Goal: Task Accomplishment & Management: Manage account settings

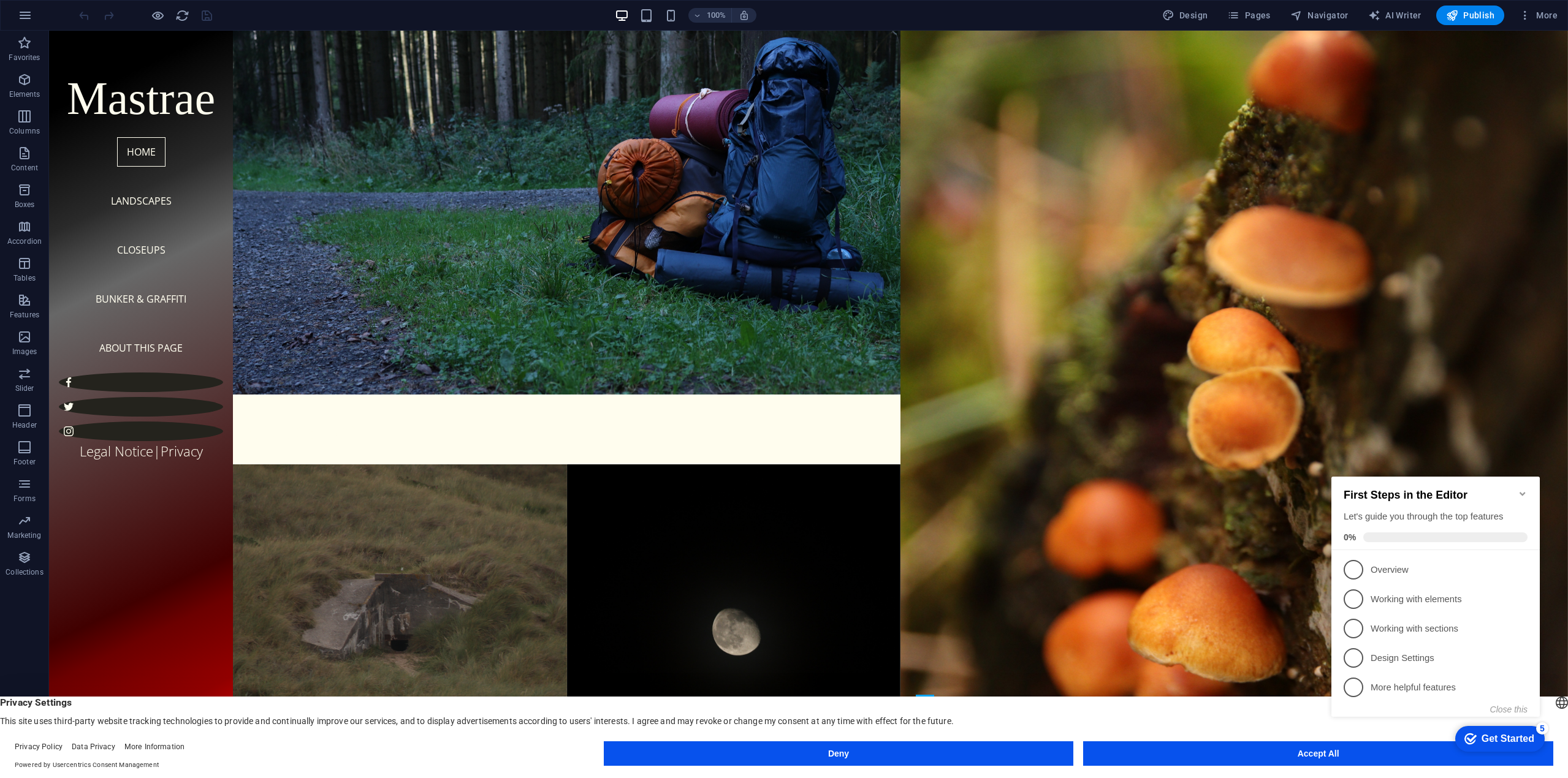
click at [1521, 489] on icon "Minimize checklist" at bounding box center [1522, 494] width 10 height 10
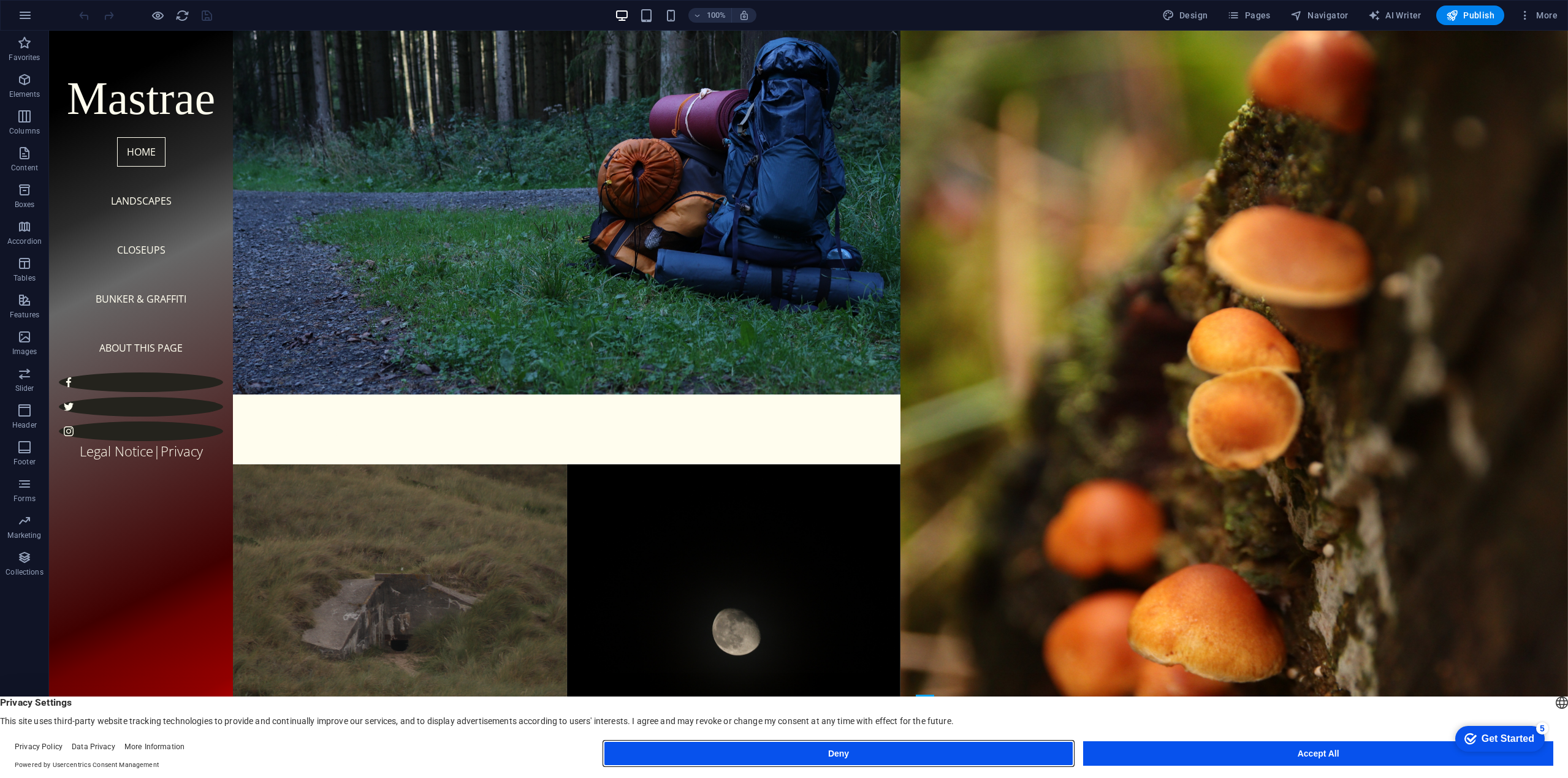
click at [1037, 752] on button "Deny" at bounding box center [839, 753] width 470 height 24
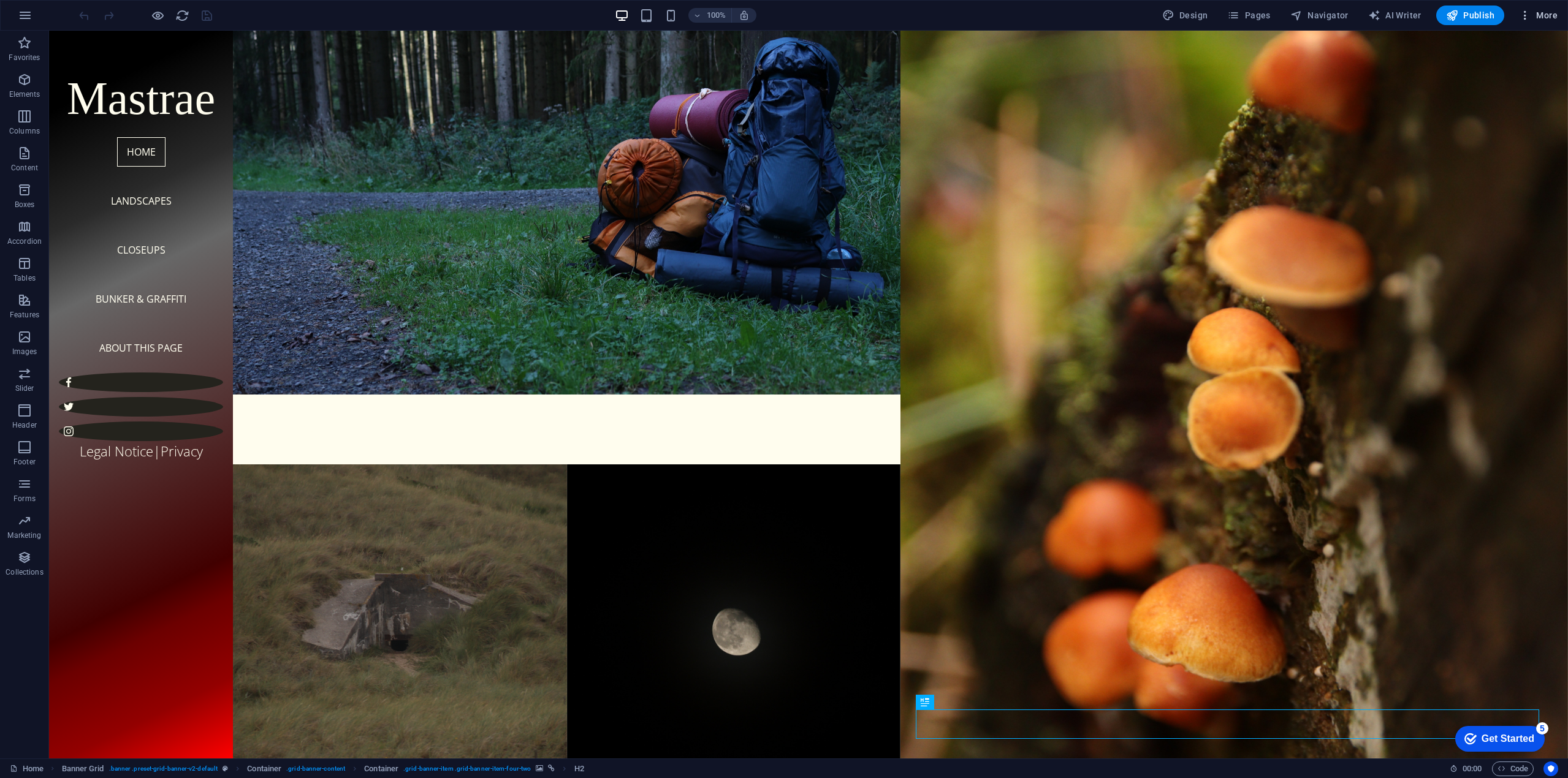
click at [1521, 16] on icon "button" at bounding box center [1525, 15] width 13 height 13
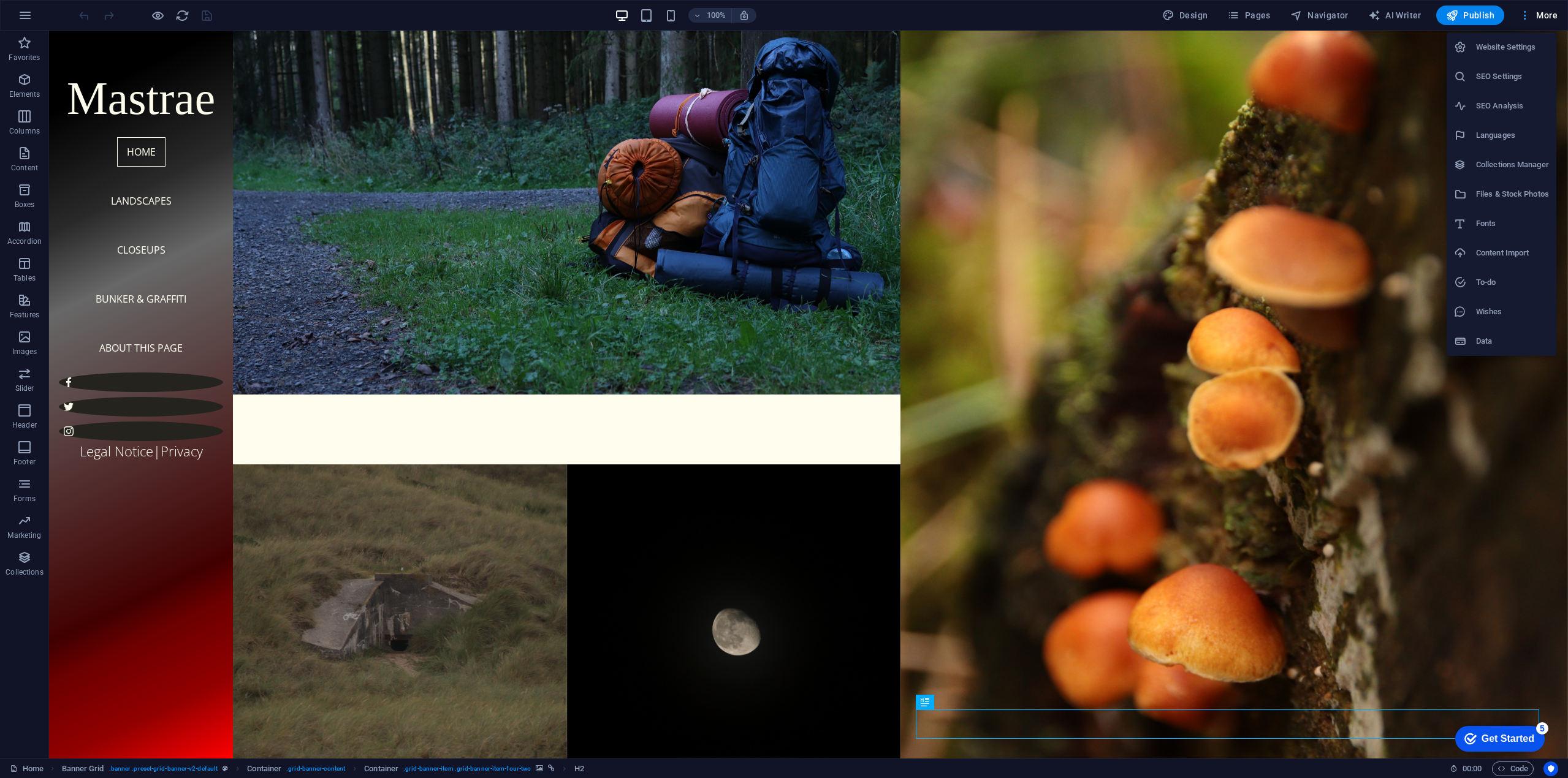
click at [1521, 16] on div at bounding box center [784, 389] width 1568 height 778
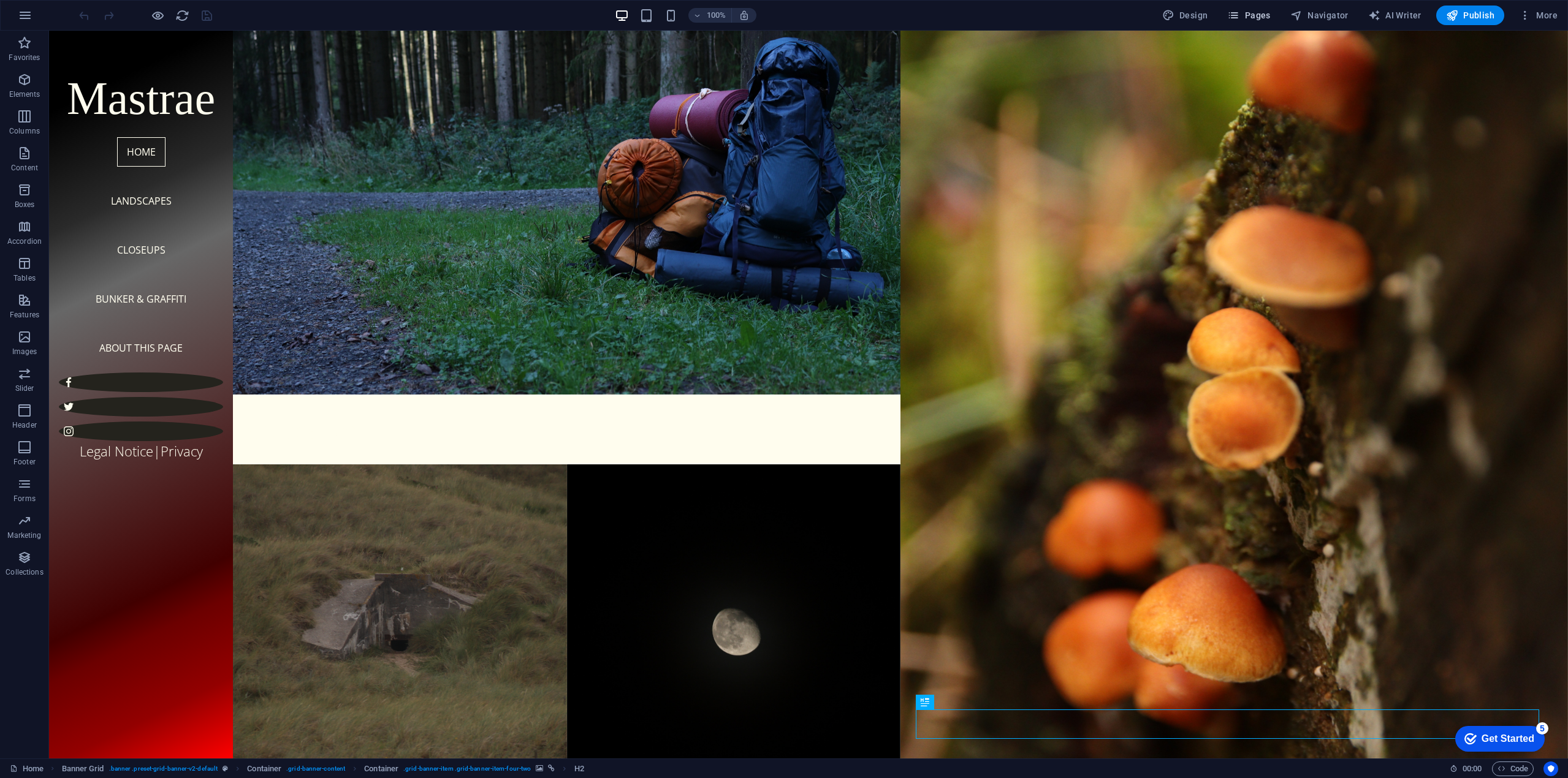
click at [1272, 7] on button "Pages" at bounding box center [1248, 15] width 53 height 20
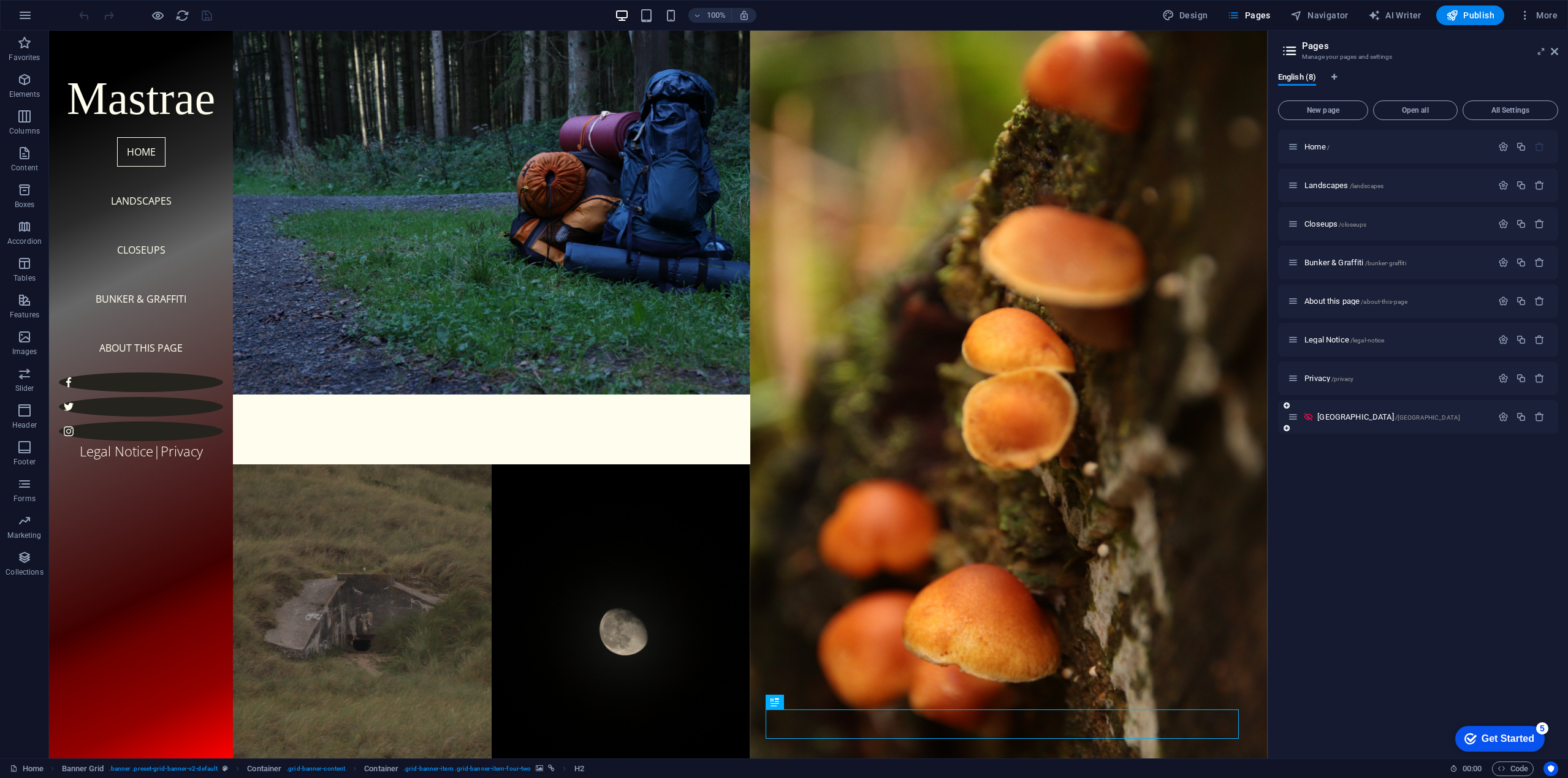
click at [1455, 427] on div "[GEOGRAPHIC_DATA] /[GEOGRAPHIC_DATA]" at bounding box center [1418, 417] width 280 height 34
click at [1349, 413] on span "[GEOGRAPHIC_DATA] /[GEOGRAPHIC_DATA]" at bounding box center [1388, 417] width 143 height 9
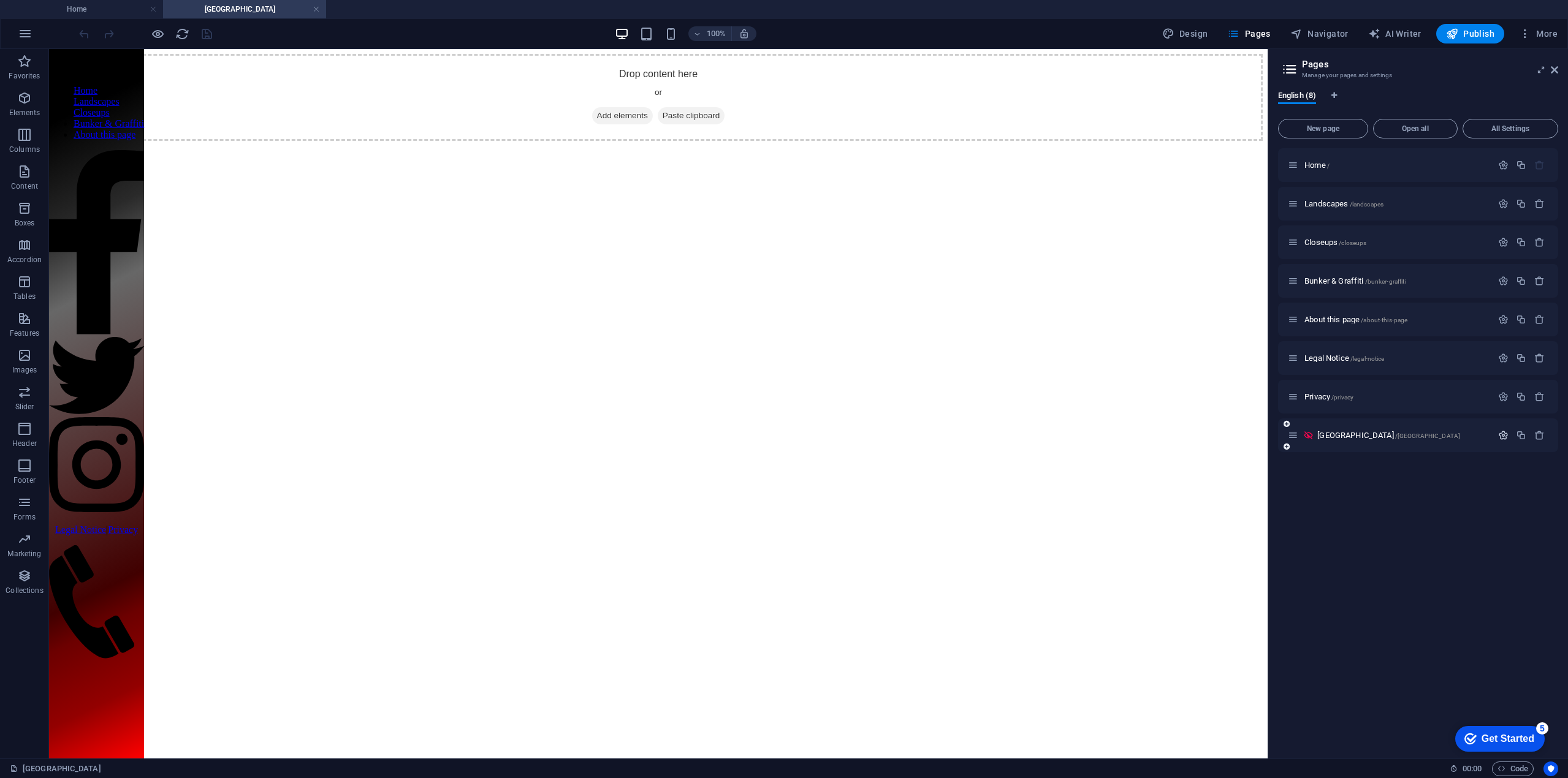
click at [1506, 438] on icon "button" at bounding box center [1503, 435] width 11 height 11
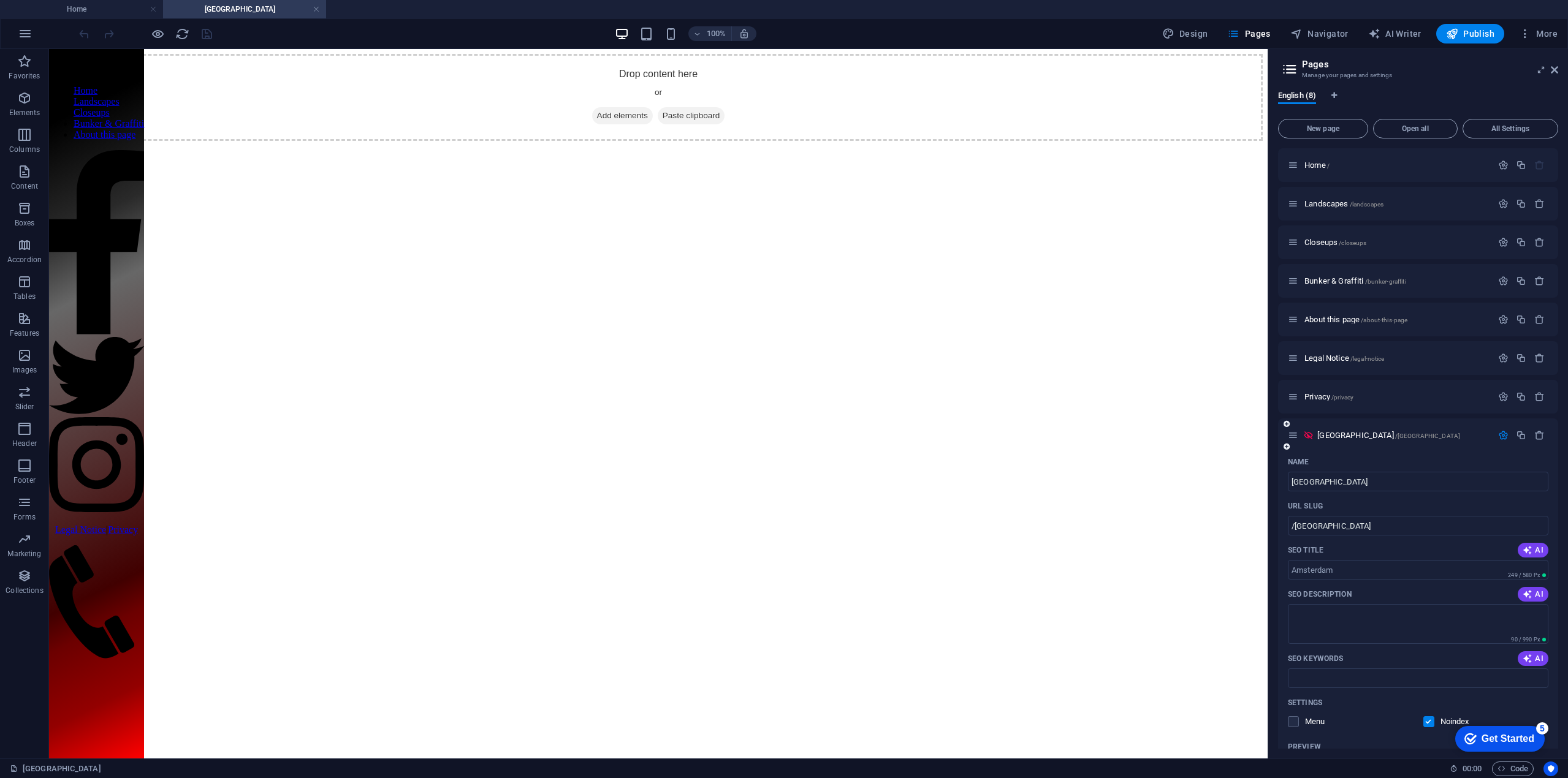
click at [1506, 438] on button "button" at bounding box center [1503, 435] width 18 height 11
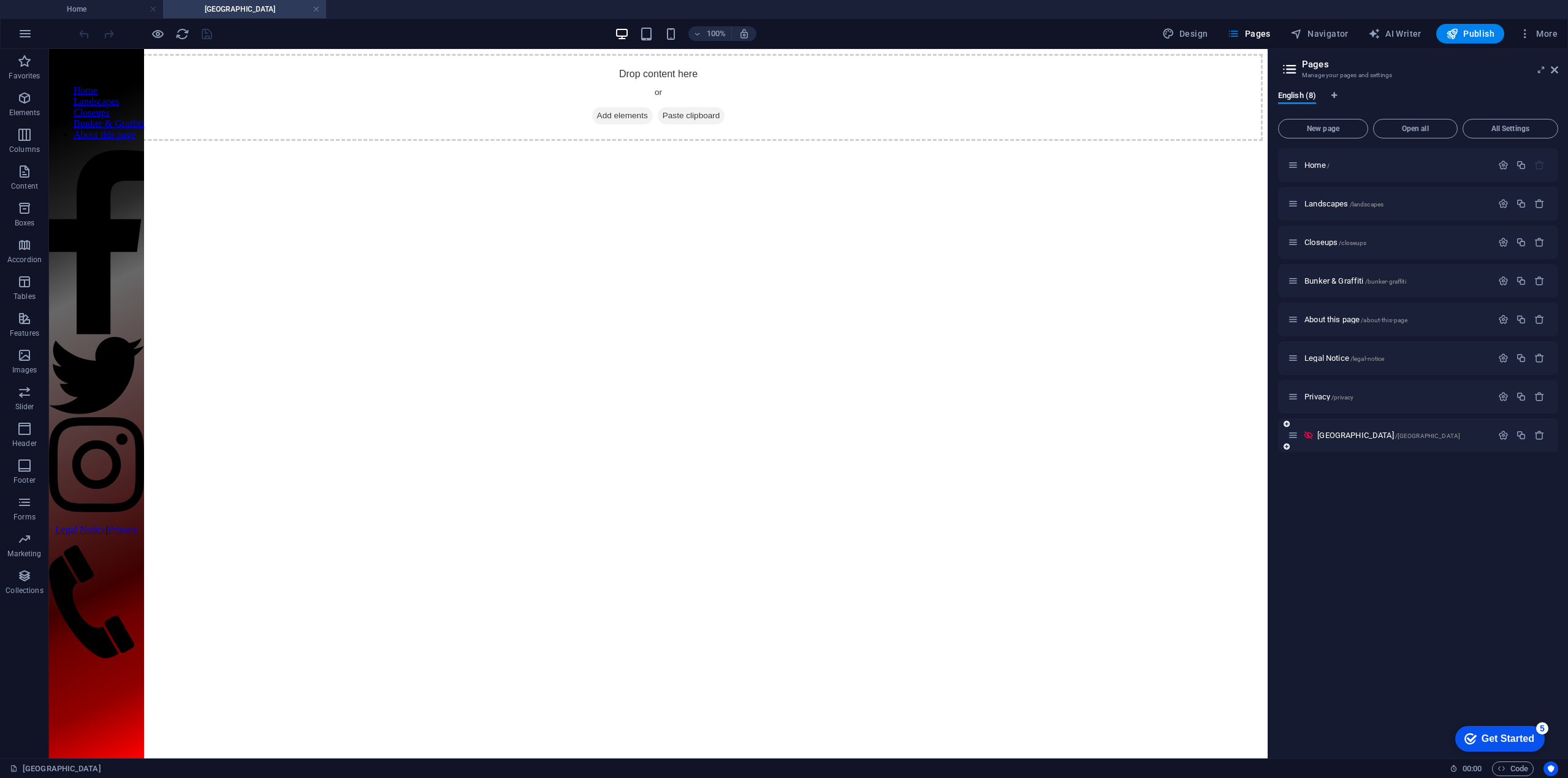
click at [1535, 441] on div at bounding box center [1521, 435] width 54 height 13
click at [1537, 439] on icon "button" at bounding box center [1539, 435] width 11 height 11
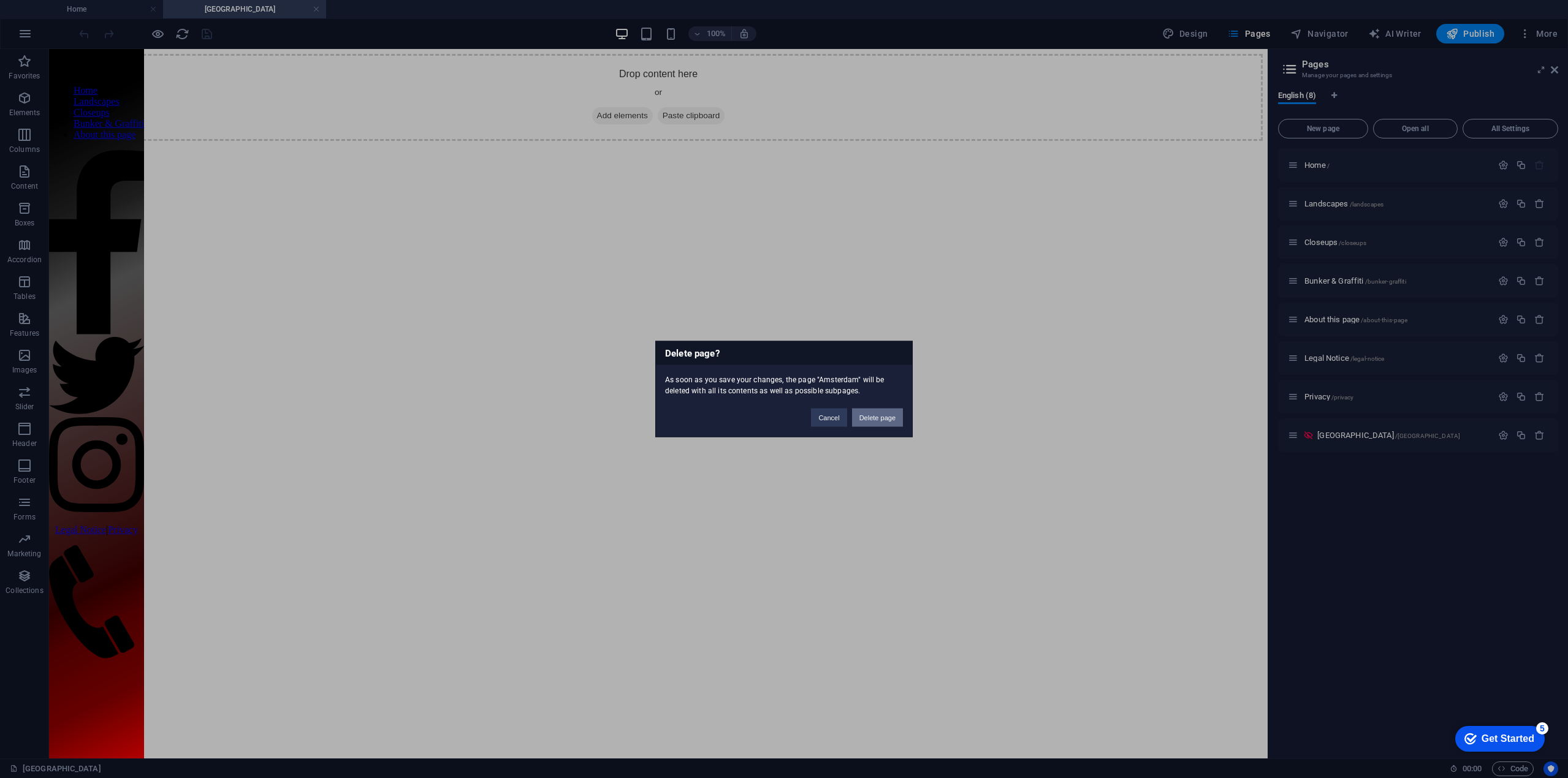
click at [899, 422] on button "Delete page" at bounding box center [877, 417] width 51 height 18
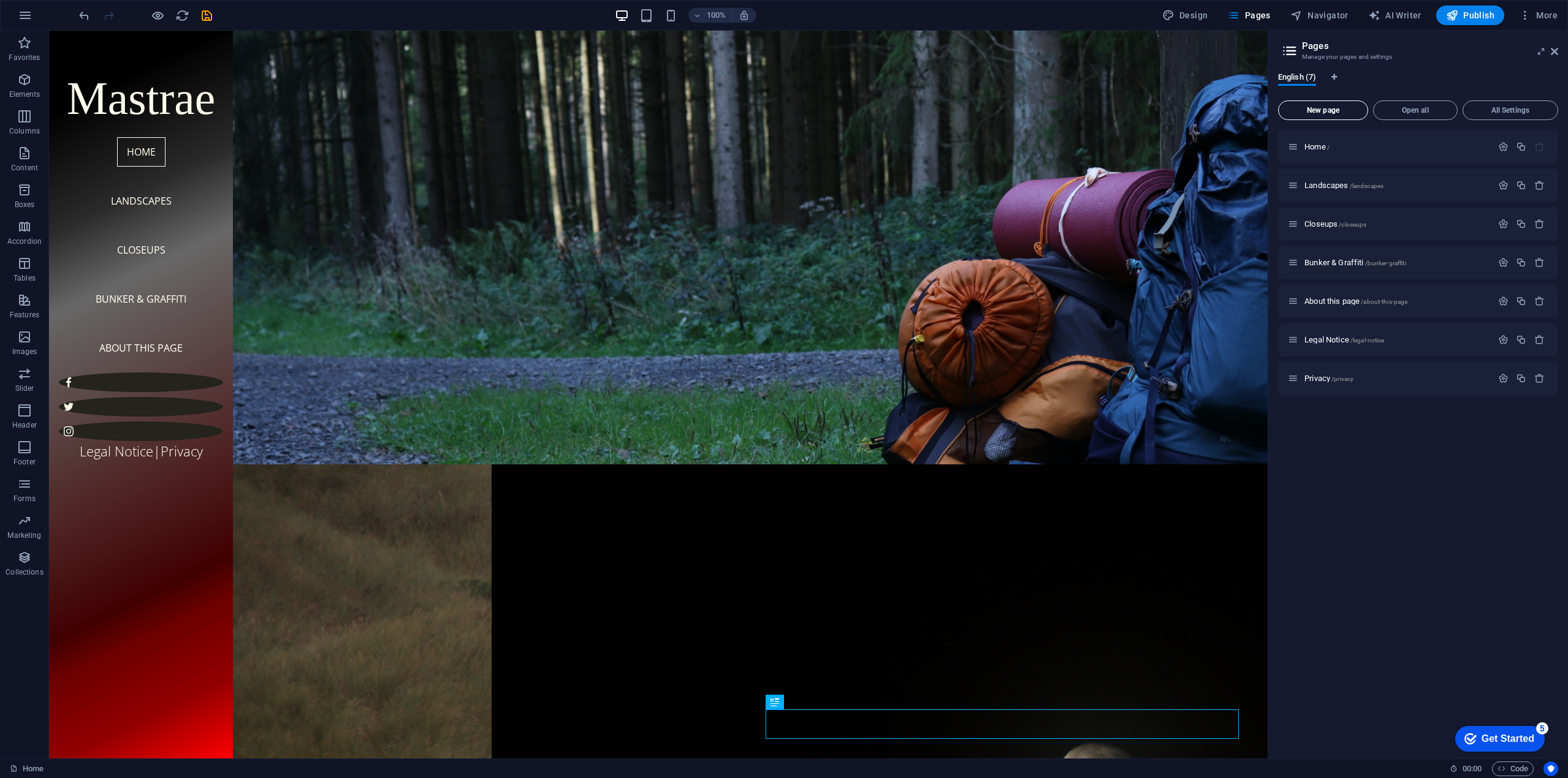
click at [1341, 117] on button "New page" at bounding box center [1323, 110] width 90 height 20
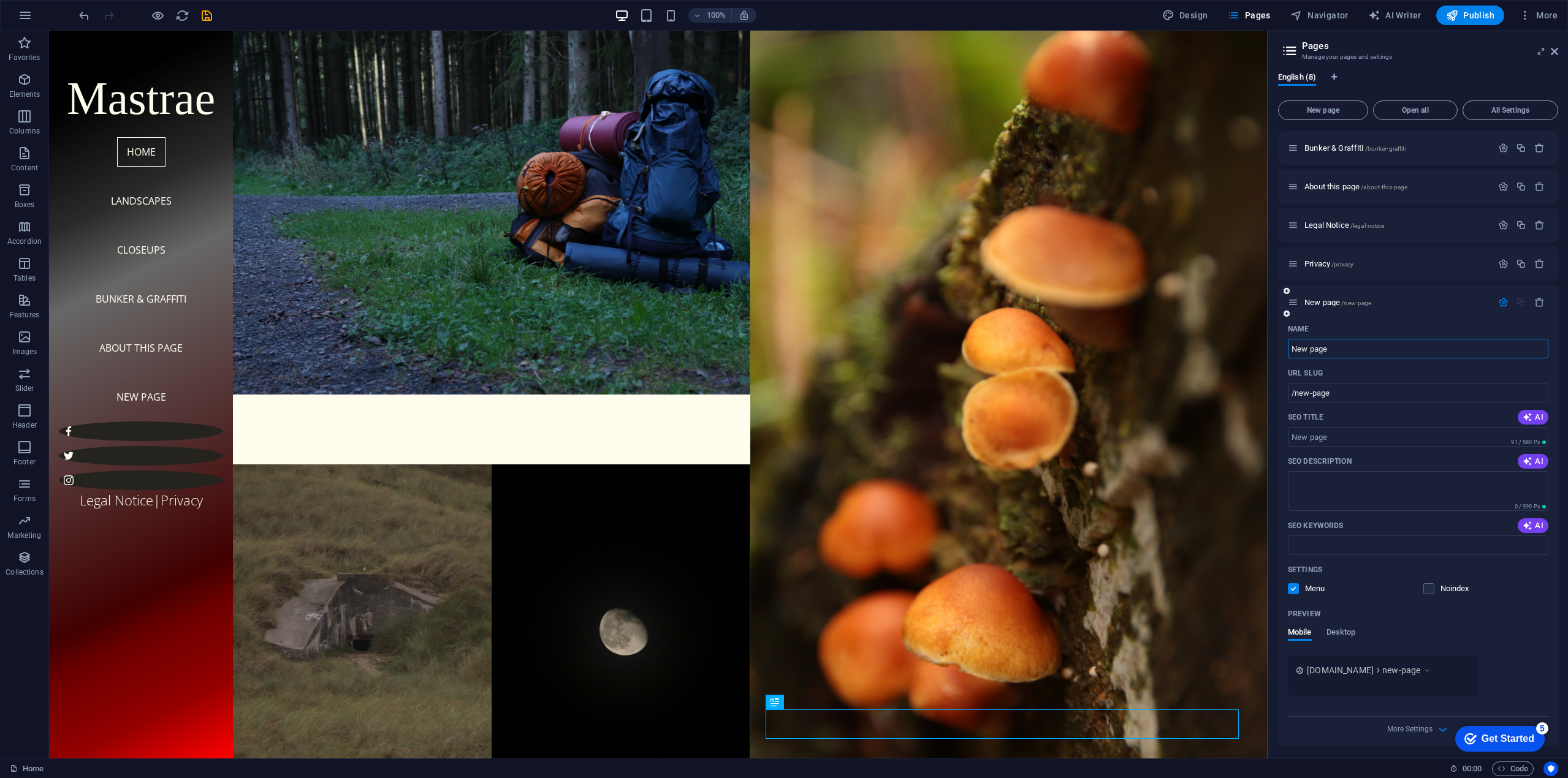
scroll to position [117, 0]
click at [1429, 730] on span "More Settings" at bounding box center [1409, 727] width 46 height 9
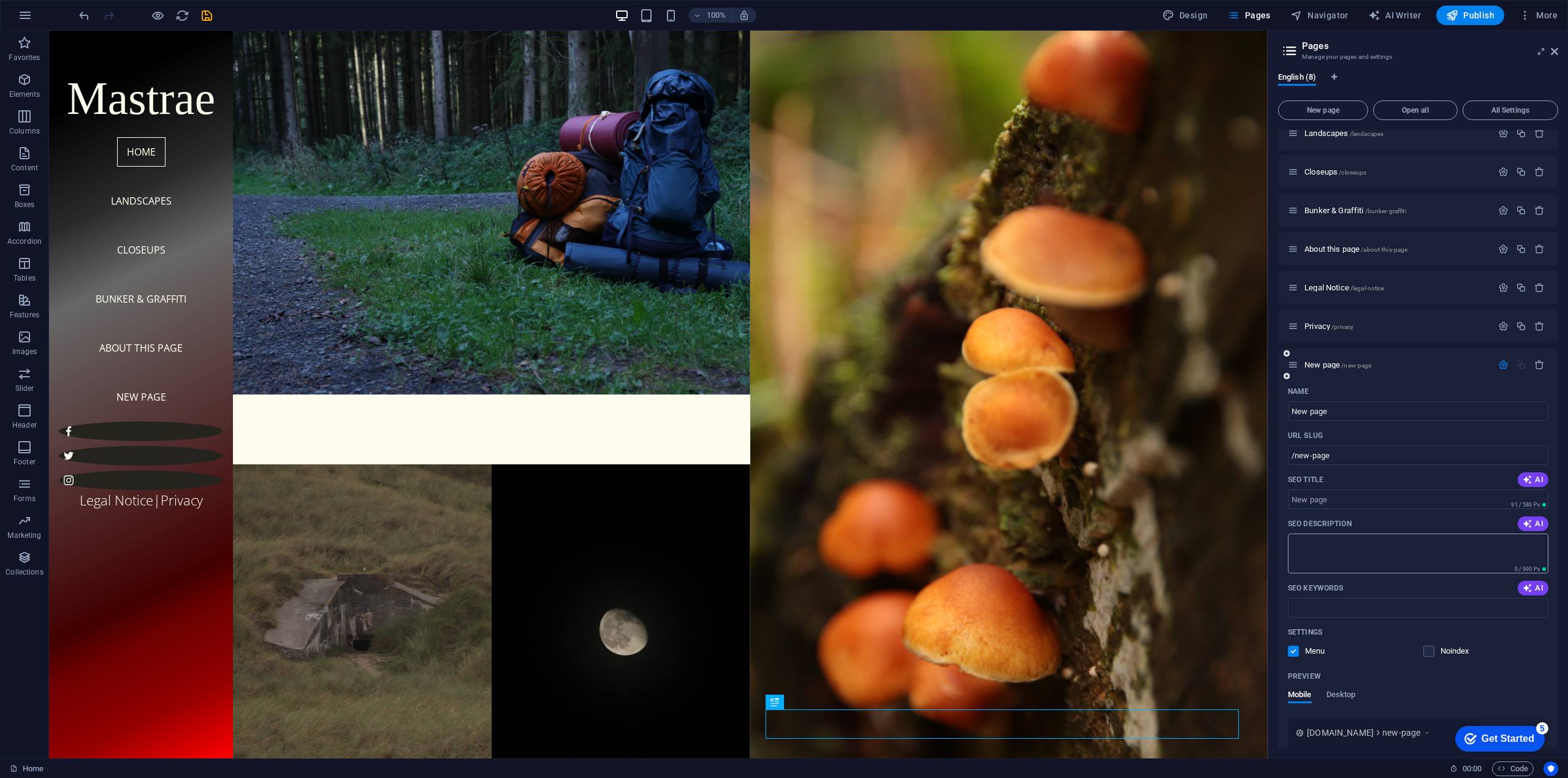
scroll to position [0, 0]
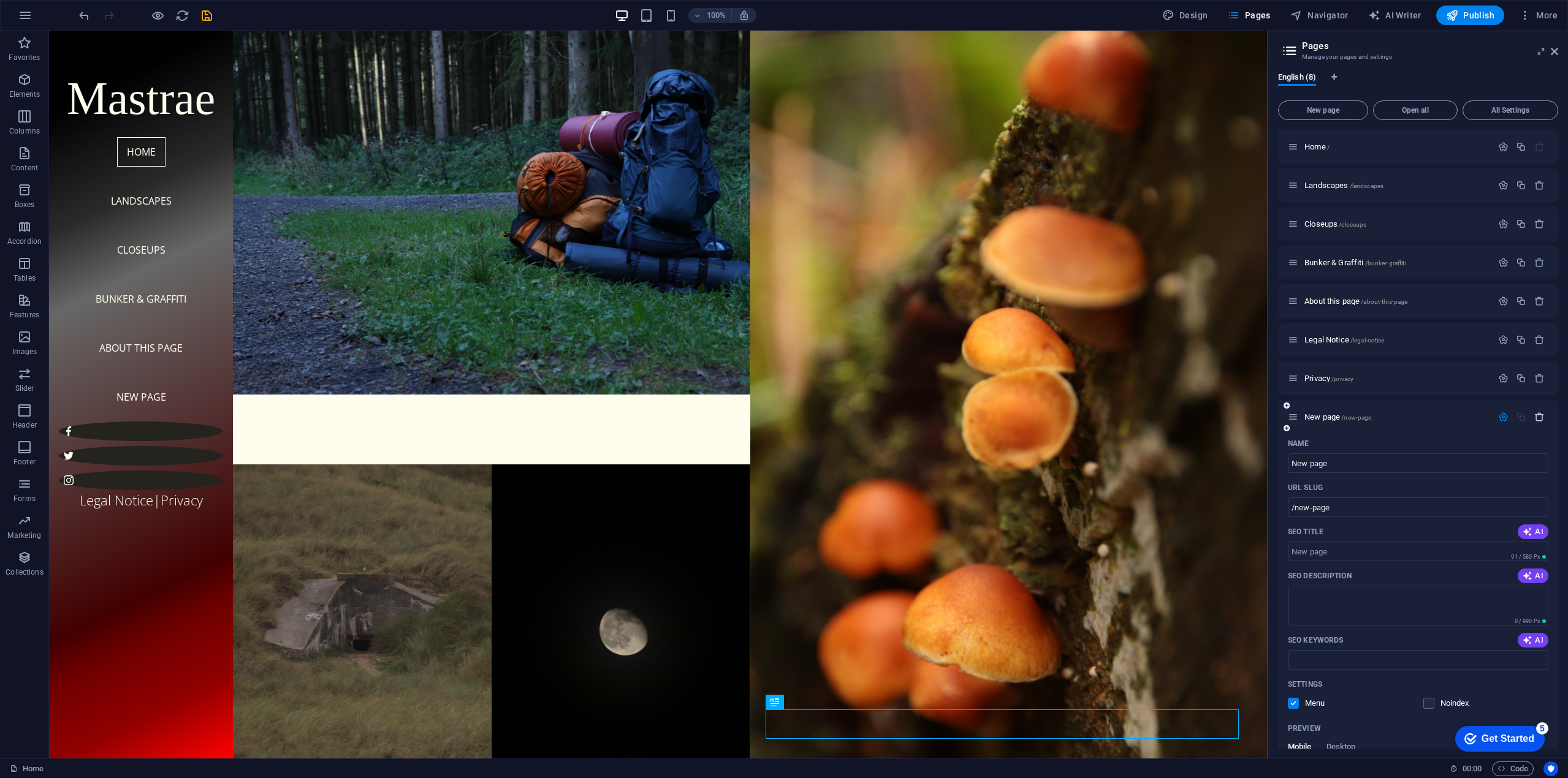
click at [1541, 417] on icon "button" at bounding box center [1539, 417] width 11 height 11
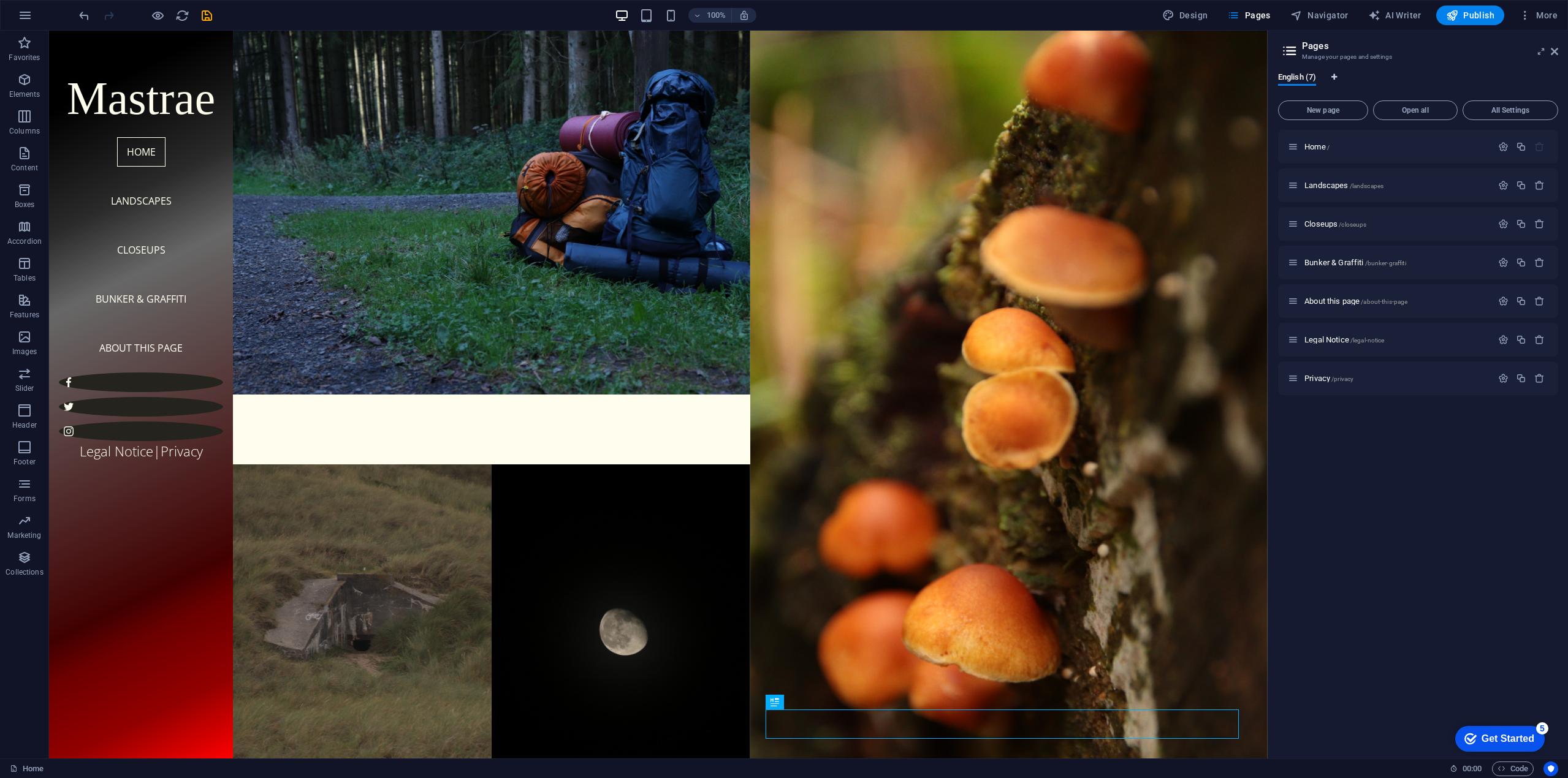
click at [1338, 78] on span "Language Tabs" at bounding box center [1334, 77] width 7 height 7
select select "41"
click at [1550, 48] on icon at bounding box center [1554, 51] width 7 height 10
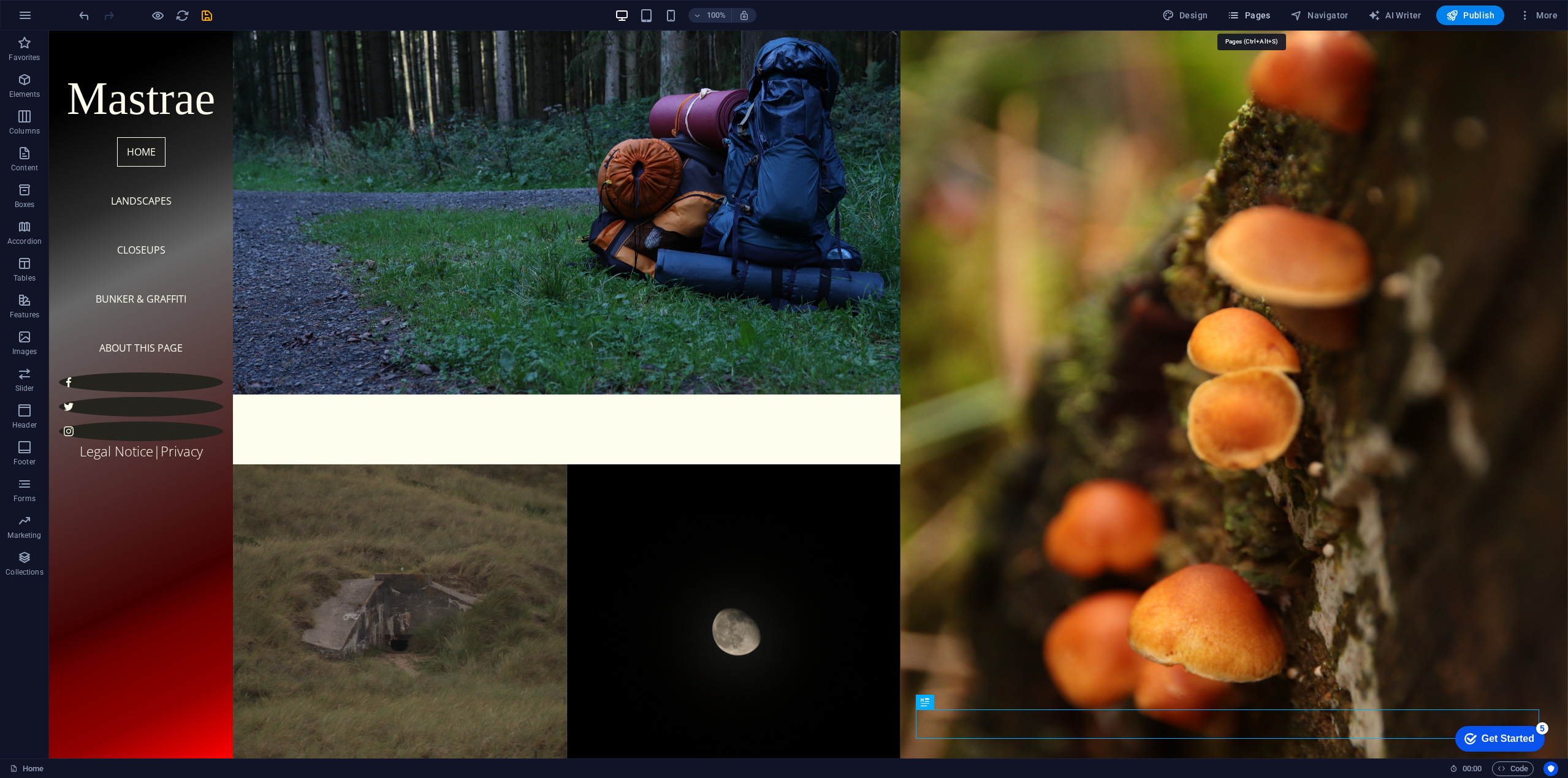
click at [1253, 12] on span "Pages" at bounding box center [1248, 15] width 43 height 13
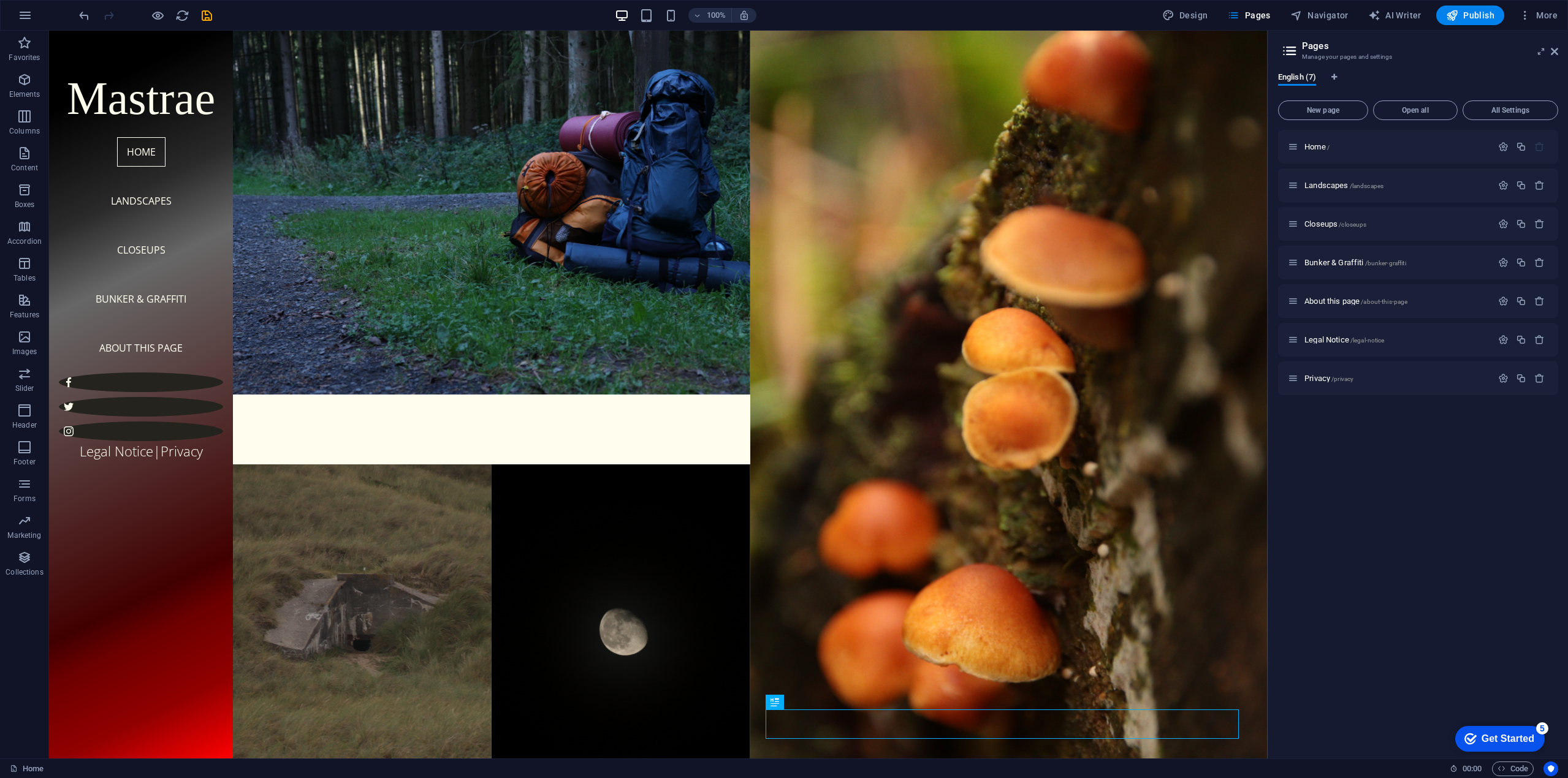
click at [1344, 74] on div "English (7)" at bounding box center [1418, 84] width 280 height 23
click at [1339, 74] on div "English (7)" at bounding box center [1418, 84] width 280 height 23
click at [1338, 78] on span "Language Tabs" at bounding box center [1334, 77] width 7 height 7
select select "41"
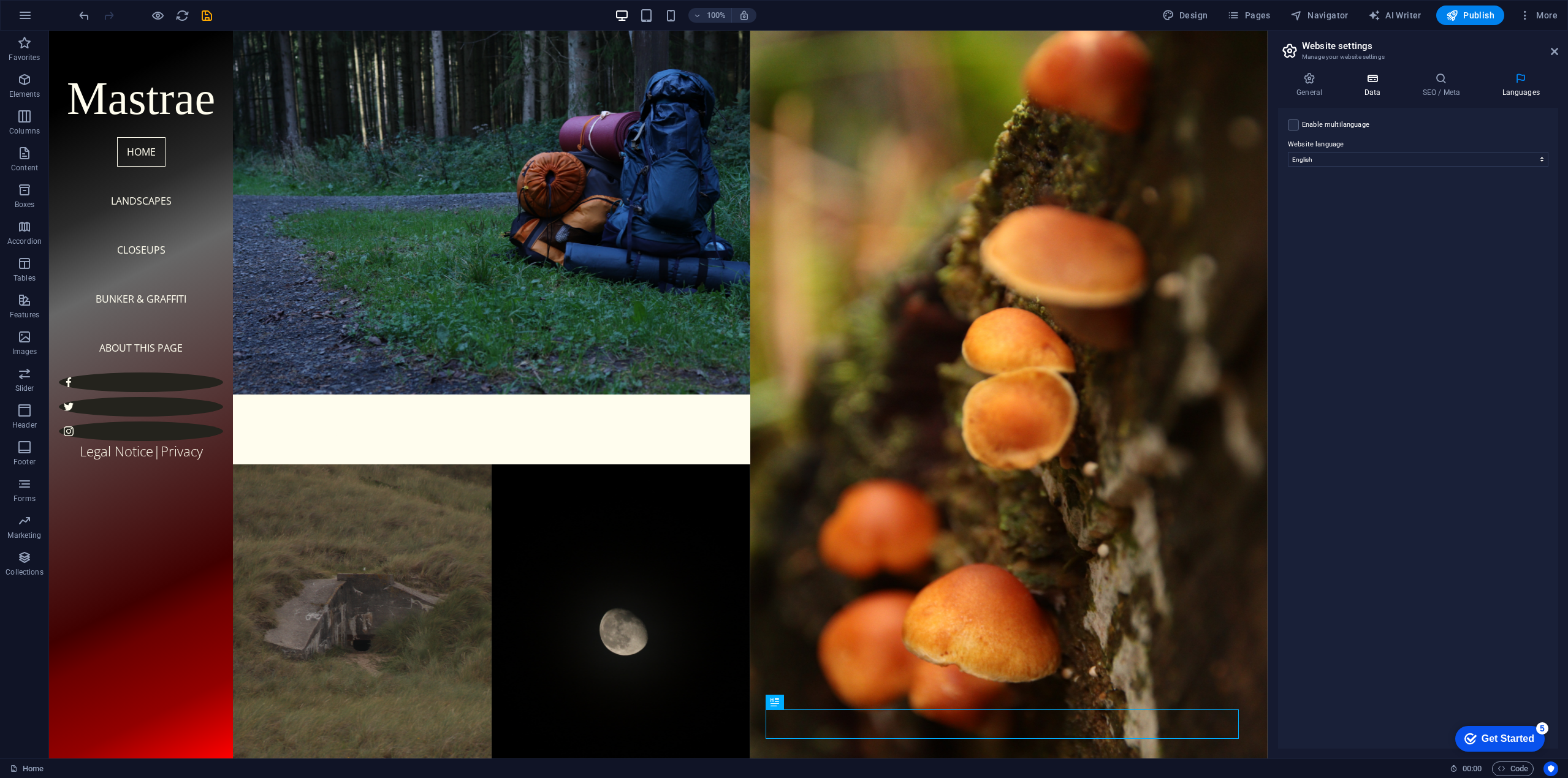
click at [1375, 84] on icon at bounding box center [1371, 79] width 53 height 13
click at [1355, 266] on input "[STREET_ADDRESS][PERSON_NAME]" at bounding box center [1418, 267] width 260 height 14
click at [1369, 272] on input "[STREET_ADDRESS][PERSON_NAME]" at bounding box center [1418, 267] width 260 height 14
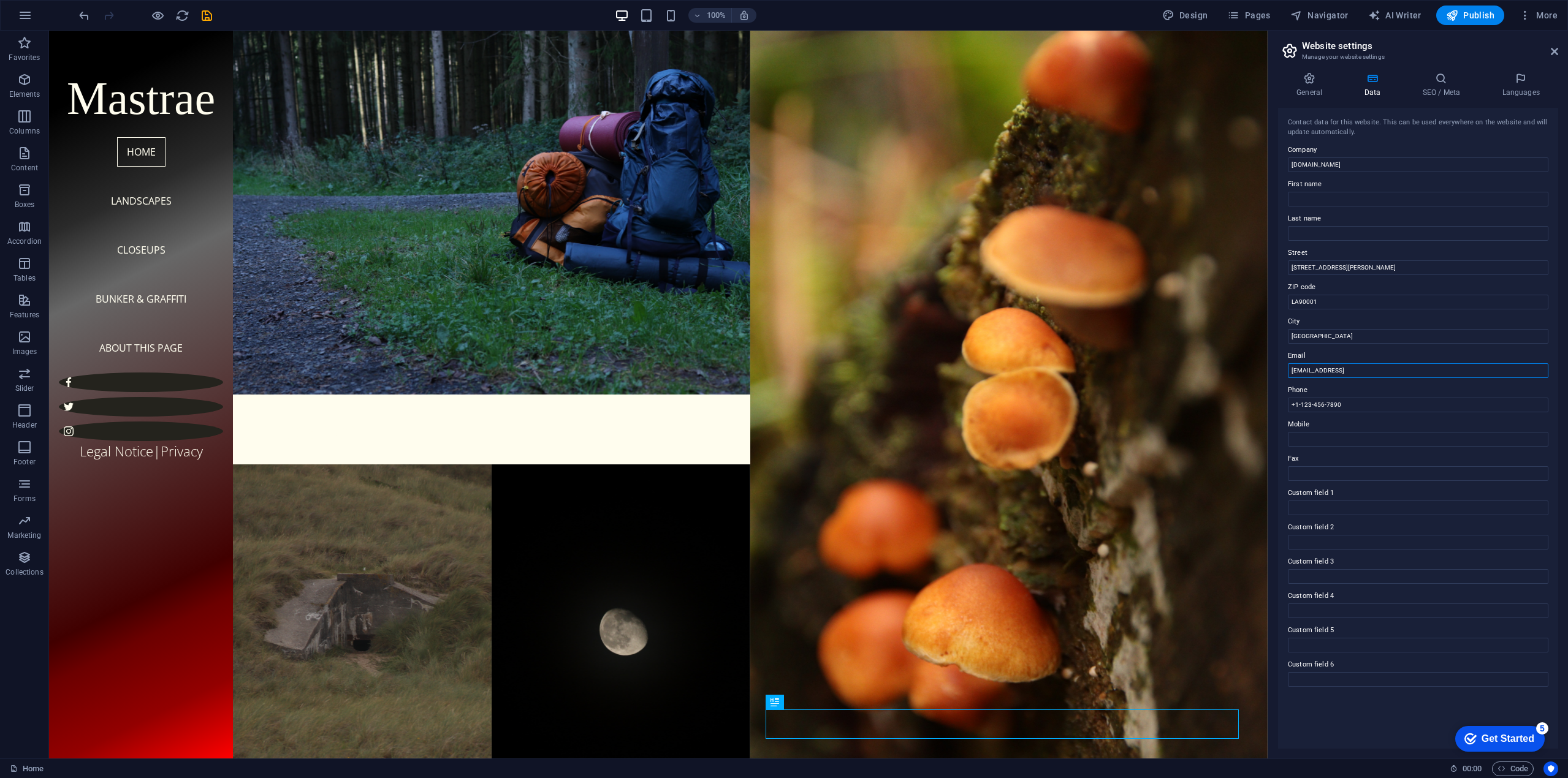
click at [1431, 367] on input "[EMAIL_ADDRESS]" at bounding box center [1418, 371] width 260 height 14
type input "[EMAIL_ADDRESS][DOMAIN_NAME]"
click at [1372, 250] on label "Street" at bounding box center [1418, 253] width 260 height 14
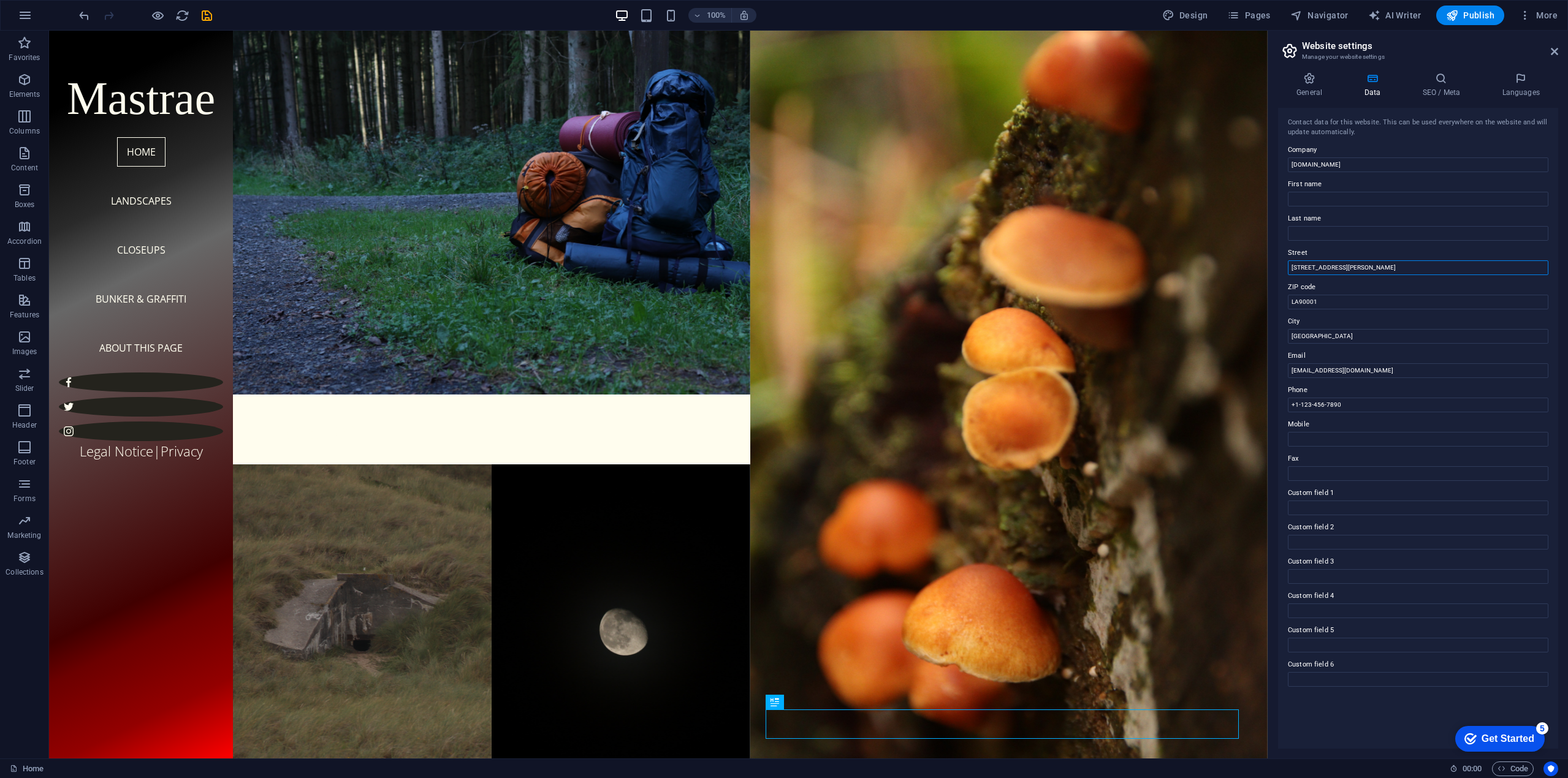
click at [1372, 260] on input "[STREET_ADDRESS][PERSON_NAME]" at bounding box center [1418, 267] width 260 height 14
click at [1558, 52] on aside "Website settings Manage your website settings General Data SEO / Meta Languages…" at bounding box center [1417, 394] width 301 height 728
click at [1553, 51] on icon at bounding box center [1554, 51] width 7 height 10
